Goal: Find contact information: Find contact information

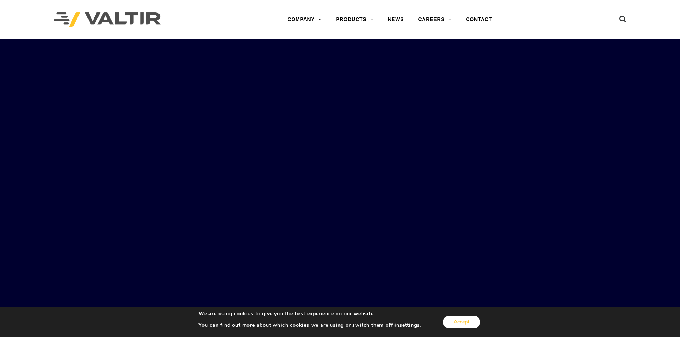
click at [452, 320] on button "Accept" at bounding box center [461, 322] width 37 height 13
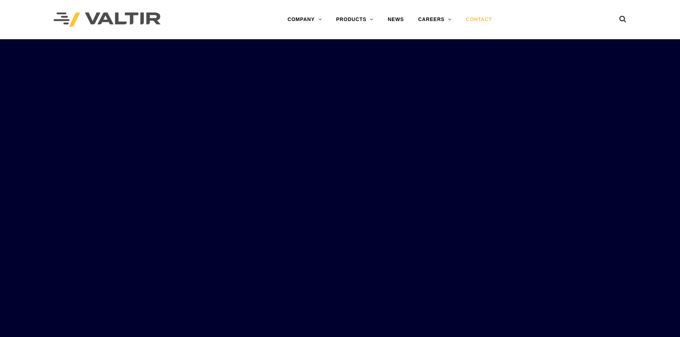
click at [474, 18] on link "CONTACT" at bounding box center [479, 19] width 40 height 14
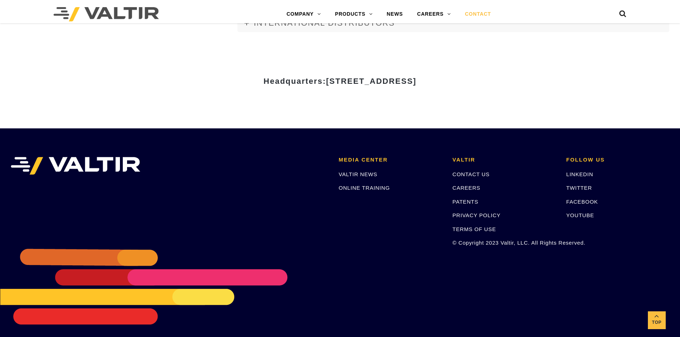
scroll to position [982, 0]
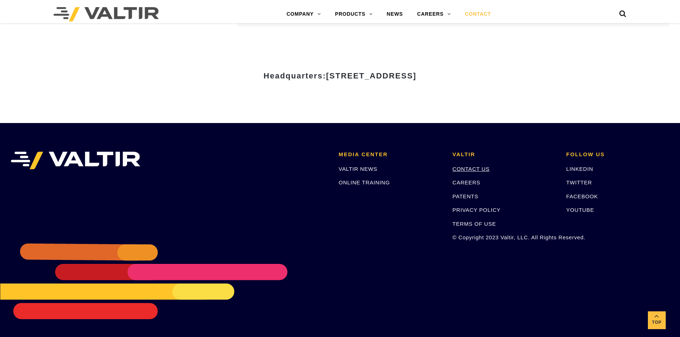
click at [476, 170] on link "CONTACT US" at bounding box center [471, 169] width 37 height 6
